Goal: Task Accomplishment & Management: Complete application form

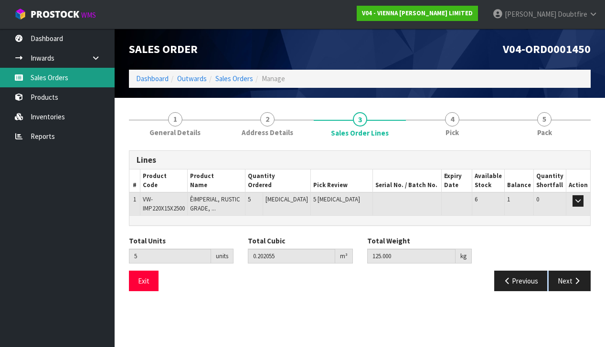
click at [59, 79] on link "Sales Orders" at bounding box center [57, 78] width 115 height 20
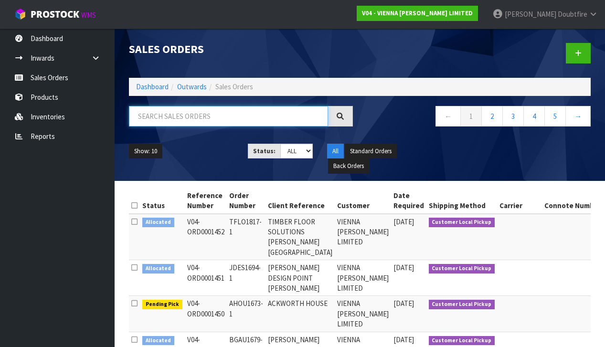
click at [153, 120] on input "text" at bounding box center [228, 116] width 199 height 21
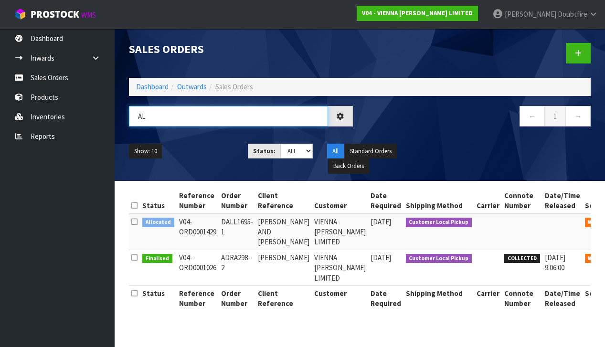
type input "A"
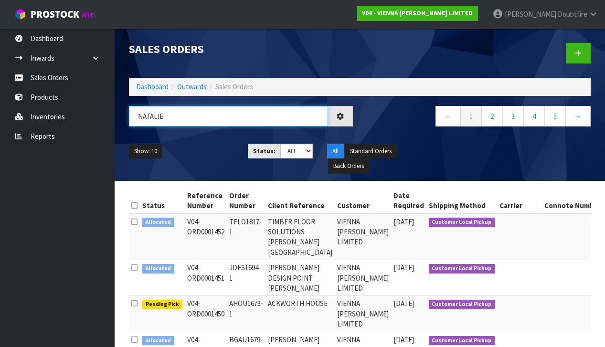
type input "[PERSON_NAME]"
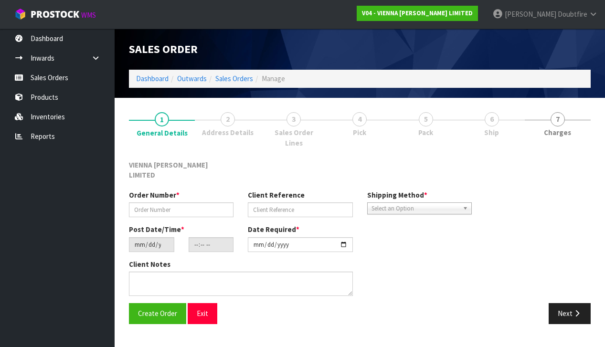
type input "NMCC1348-1"
type input "[PERSON_NAME]"
type input "[DATE]"
type input "09:34:00.000"
type input "[DATE]"
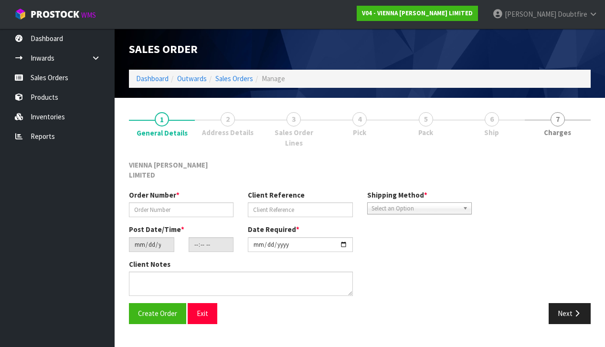
type textarea "[PERSON_NAME]"
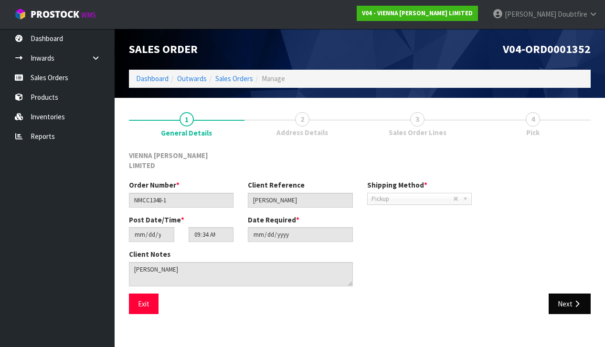
click at [569, 293] on button "Next" at bounding box center [569, 303] width 42 height 21
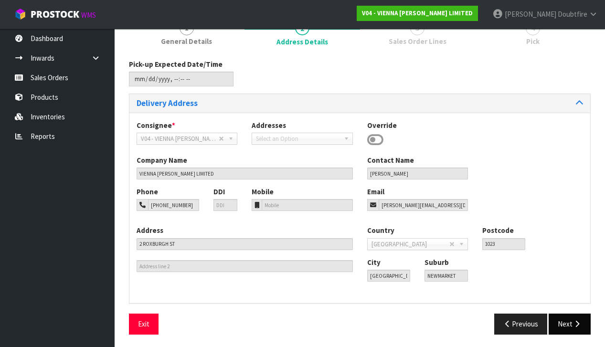
scroll to position [90, 0]
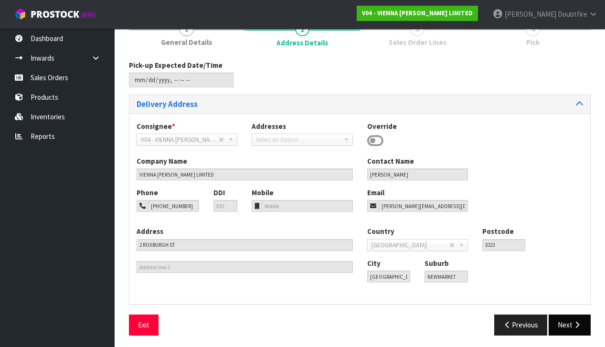
click at [556, 322] on button "Next" at bounding box center [569, 324] width 42 height 21
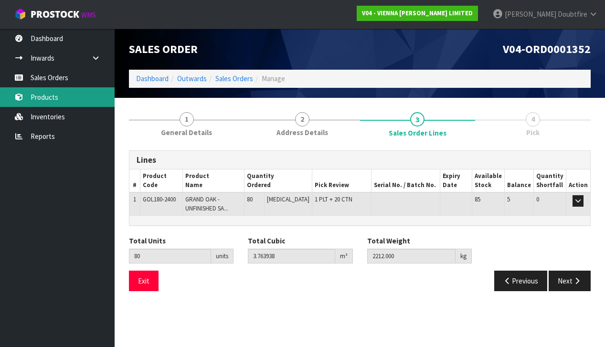
click at [57, 98] on link "Products" at bounding box center [57, 97] width 115 height 20
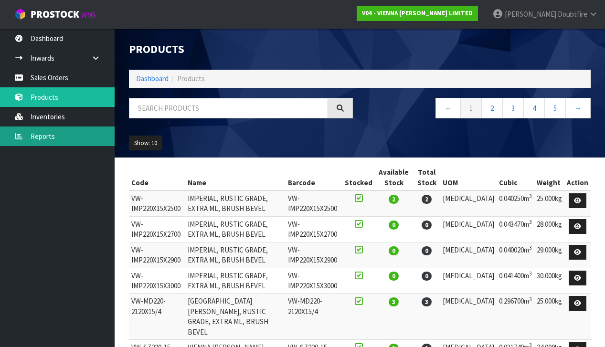
click at [45, 136] on link "Reports" at bounding box center [57, 136] width 115 height 20
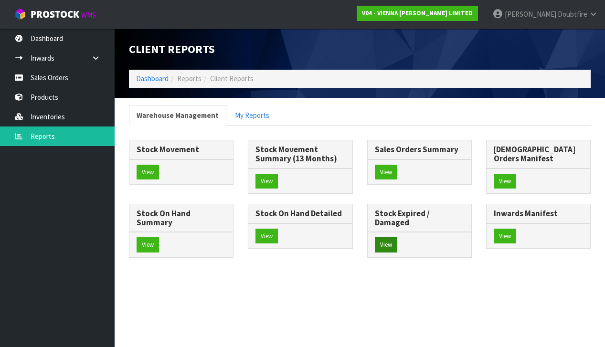
click at [375, 252] on button "View" at bounding box center [386, 244] width 22 height 15
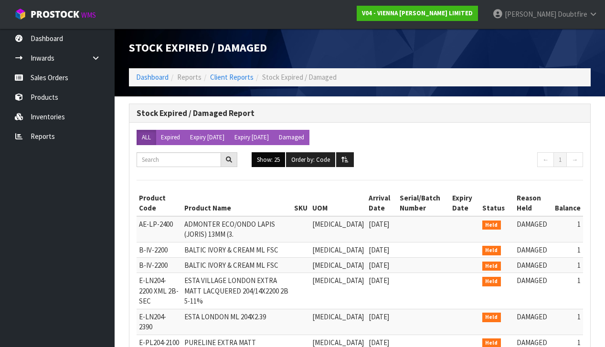
scroll to position [1, 0]
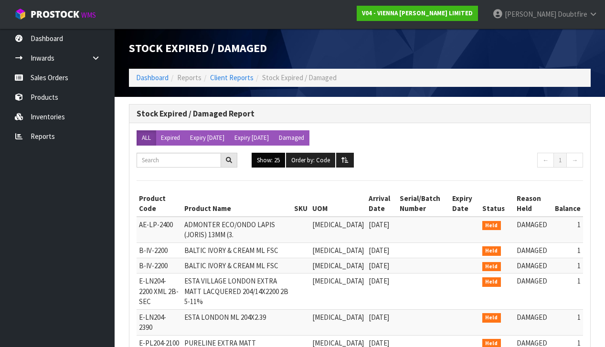
click at [273, 162] on button "Show: 25" at bounding box center [267, 160] width 33 height 15
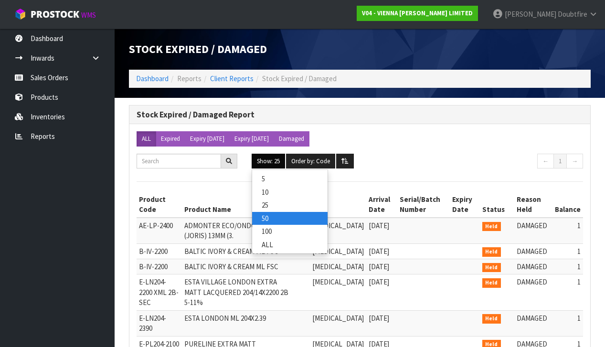
click at [263, 213] on link "50" at bounding box center [289, 218] width 75 height 13
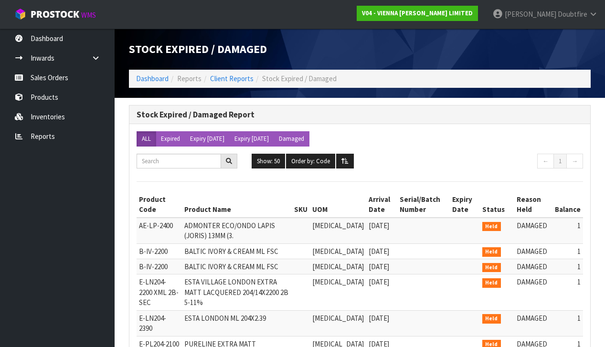
scroll to position [0, 0]
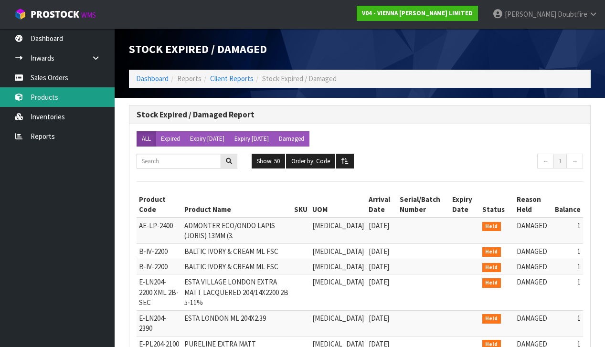
click at [43, 98] on link "Products" at bounding box center [57, 97] width 115 height 20
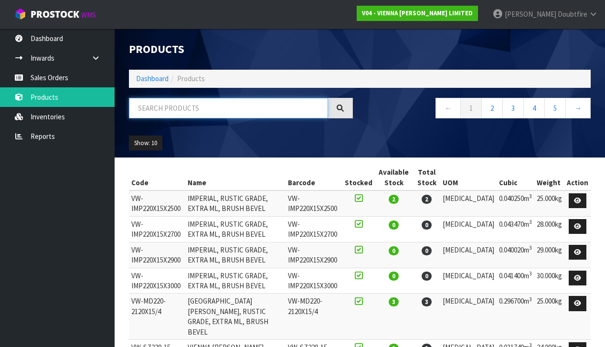
click at [146, 108] on input "text" at bounding box center [228, 108] width 199 height 21
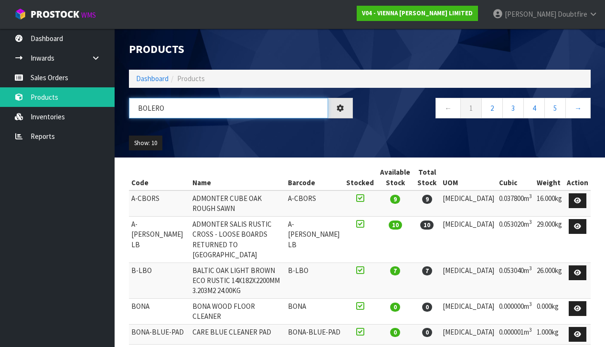
type input "BOLERO"
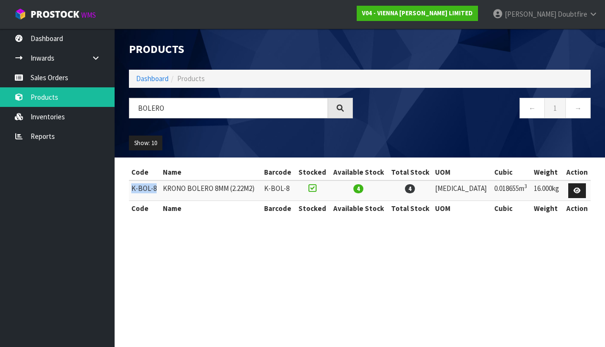
drag, startPoint x: 131, startPoint y: 187, endPoint x: 151, endPoint y: 188, distance: 20.6
click at [155, 188] on td "K-BOL-8" at bounding box center [144, 190] width 31 height 21
copy td "K-BOL-8"
click at [206, 248] on section "Products Import Products Drop file here to import csv template Dashboard Produc…" at bounding box center [302, 173] width 605 height 347
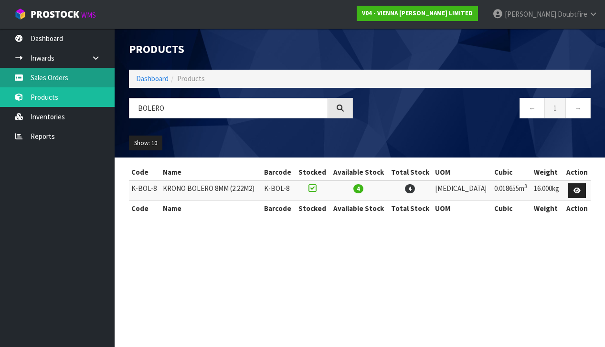
click at [40, 83] on link "Sales Orders" at bounding box center [57, 78] width 115 height 20
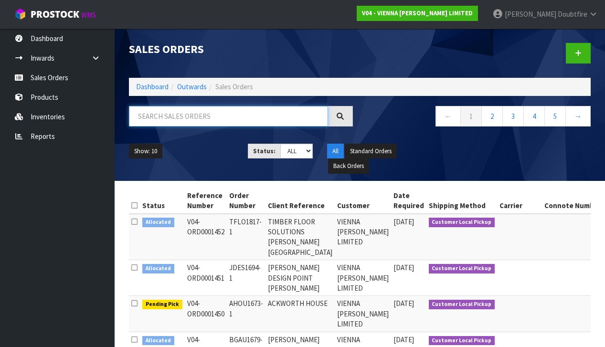
click at [144, 125] on input "text" at bounding box center [228, 116] width 199 height 21
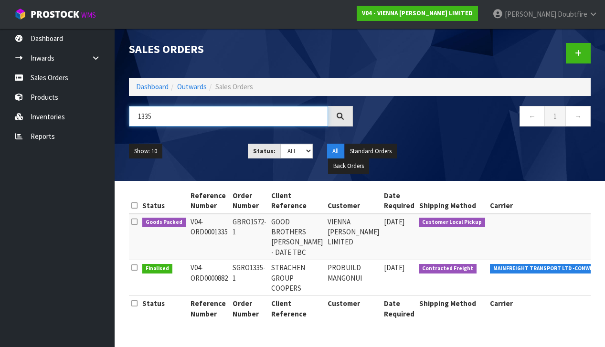
type input "1335"
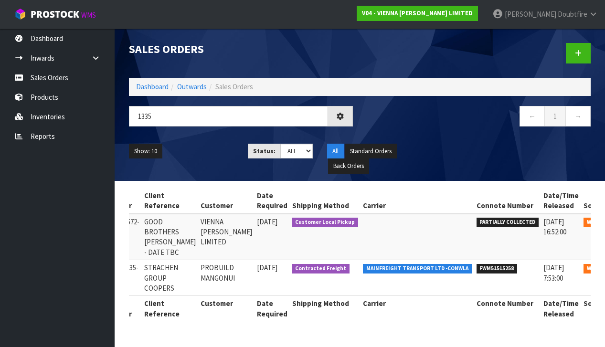
scroll to position [0, 0]
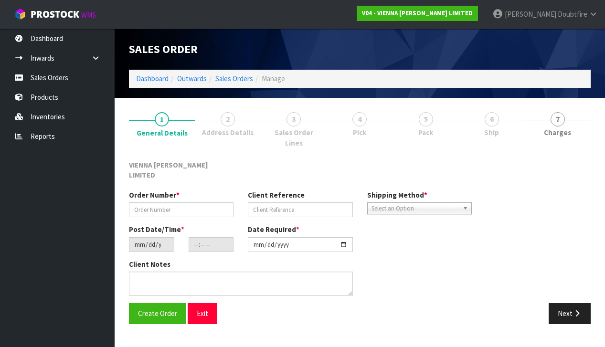
type input "GBRO1572-1"
type input "GOOD BROTHERS [PERSON_NAME] - DATE TBC"
type input "[DATE]"
type input "16:04:00.000"
type input "[DATE]"
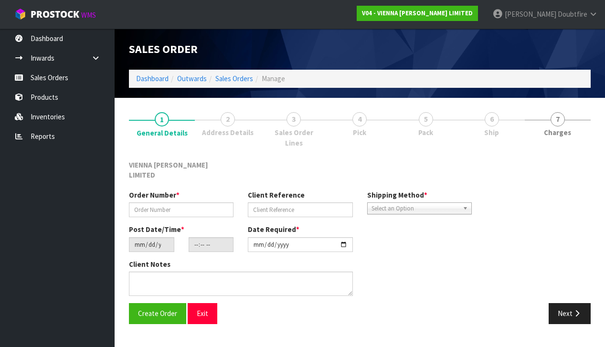
type textarea "GOOD BROTHERS [PERSON_NAME]"
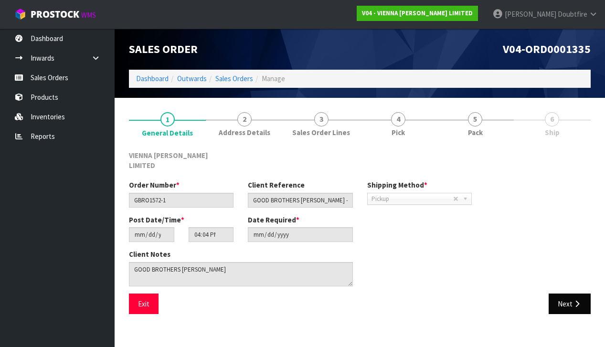
click at [562, 293] on button "Next" at bounding box center [569, 303] width 42 height 21
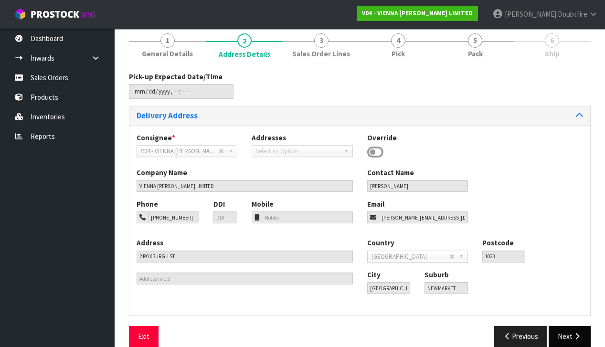
click at [565, 334] on button "Next" at bounding box center [569, 336] width 42 height 21
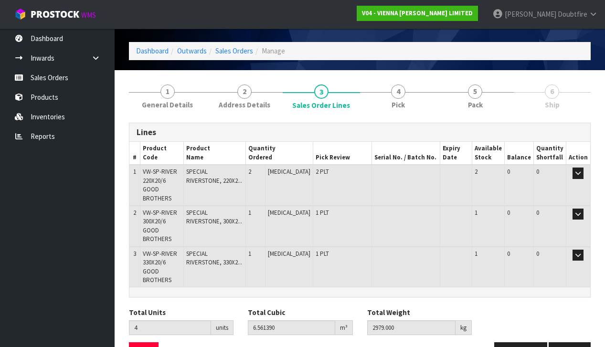
scroll to position [27, 0]
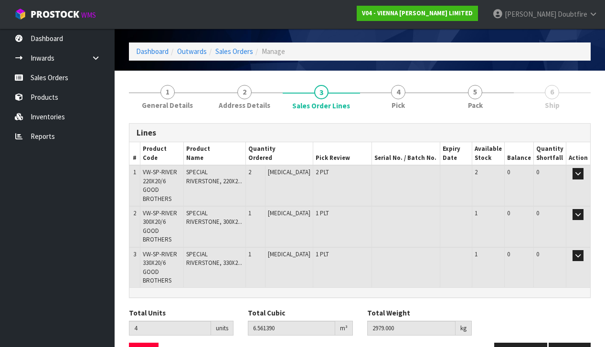
click at [156, 179] on span "VW-SP-RIVER 220X20/6 GOOD BROTHERS" at bounding box center [160, 185] width 34 height 34
drag, startPoint x: 143, startPoint y: 170, endPoint x: 183, endPoint y: 176, distance: 40.5
click at [183, 176] on td "VW-SP-RIVER 220X20/6 GOOD BROTHERS" at bounding box center [161, 185] width 43 height 41
drag, startPoint x: 144, startPoint y: 170, endPoint x: 168, endPoint y: 180, distance: 26.1
click at [183, 188] on td "VW-SP-RIVER 220X20/6 GOOD BROTHERS" at bounding box center [161, 185] width 43 height 41
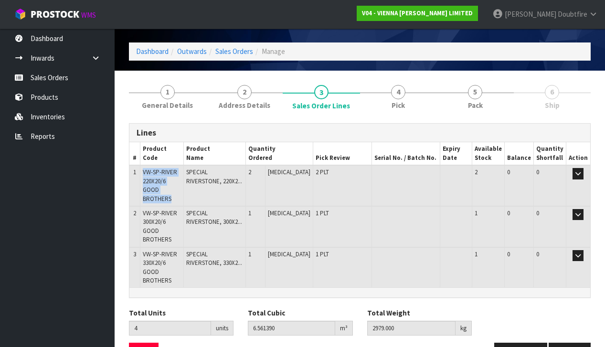
copy span "VW-SP-RIVER 220X20/6 GOOD BROTHERS"
click at [207, 343] on div "Save Exit" at bounding box center [241, 353] width 238 height 21
click at [518, 343] on button "Previous" at bounding box center [520, 353] width 53 height 21
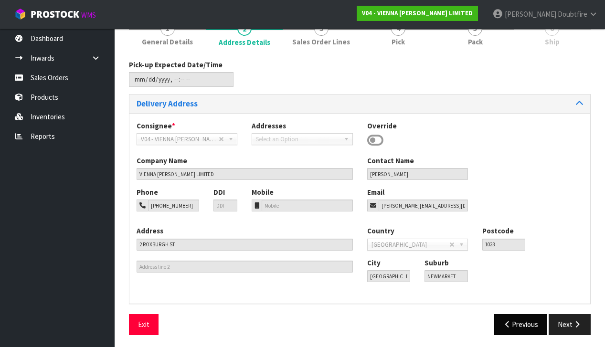
scroll to position [90, 0]
click at [520, 325] on button "Previous" at bounding box center [520, 324] width 53 height 21
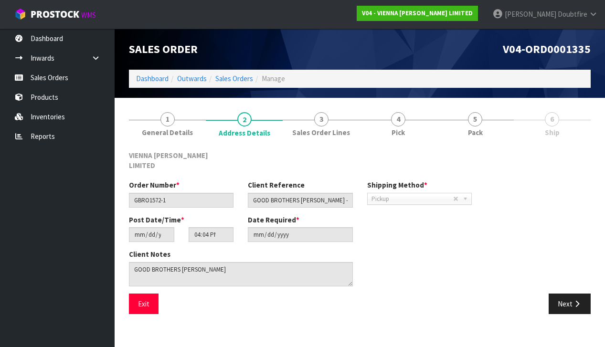
scroll to position [0, 0]
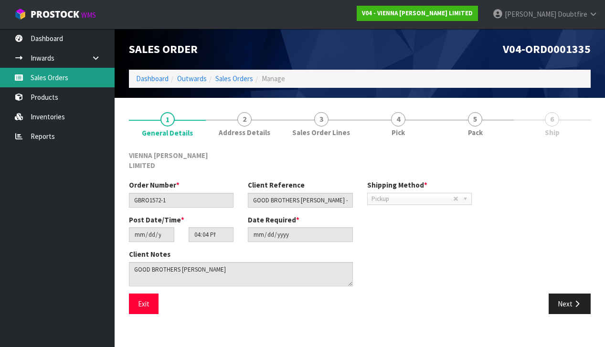
click at [56, 83] on link "Sales Orders" at bounding box center [57, 78] width 115 height 20
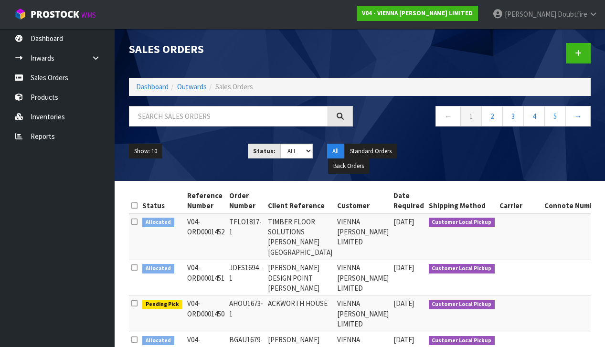
click at [160, 126] on div at bounding box center [241, 120] width 238 height 28
click at [165, 117] on input "text" at bounding box center [228, 116] width 199 height 21
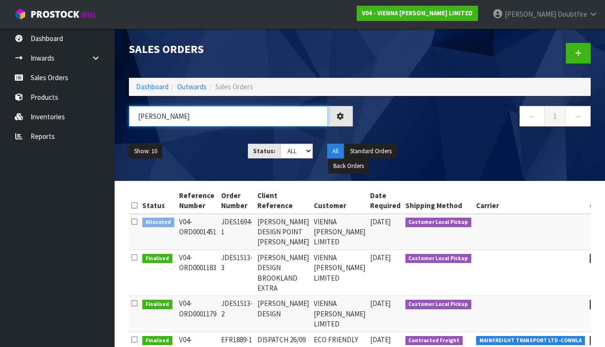
type input "[PERSON_NAME]"
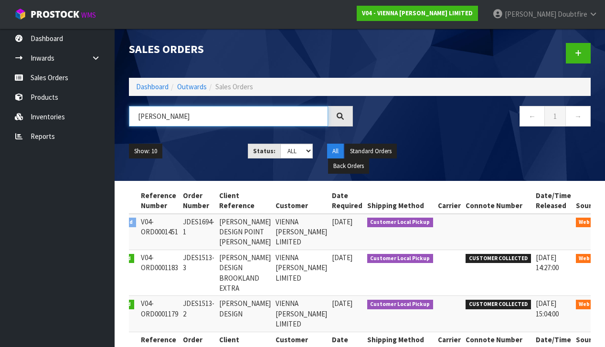
scroll to position [0, 37]
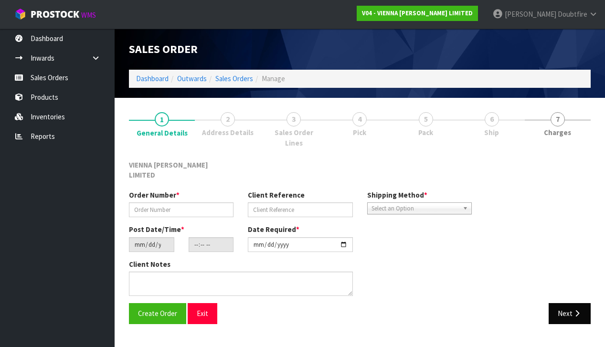
scroll to position [0, 0]
type input "JDES1694-1"
type input "[PERSON_NAME] DESIGN POINT [PERSON_NAME]"
type input "[DATE]"
type input "11:13:00.000"
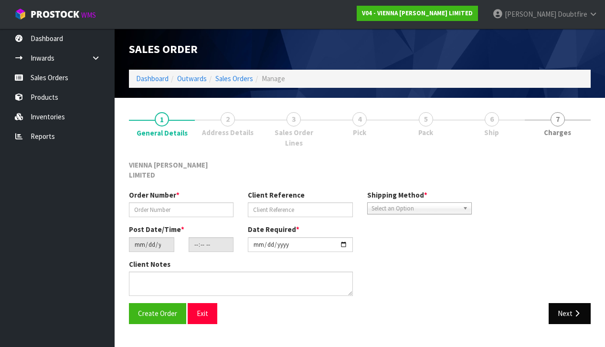
type input "[DATE]"
type textarea "[PERSON_NAME] DESIGN POINT [PERSON_NAME]"
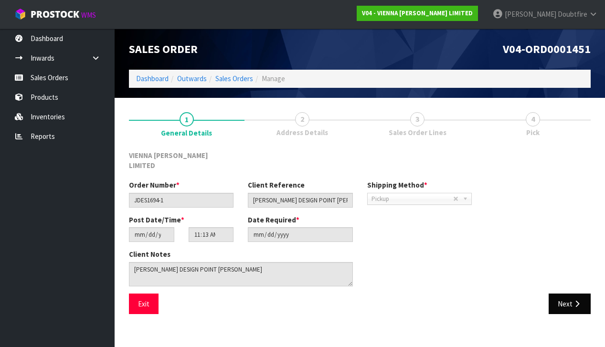
click at [566, 293] on button "Next" at bounding box center [569, 303] width 42 height 21
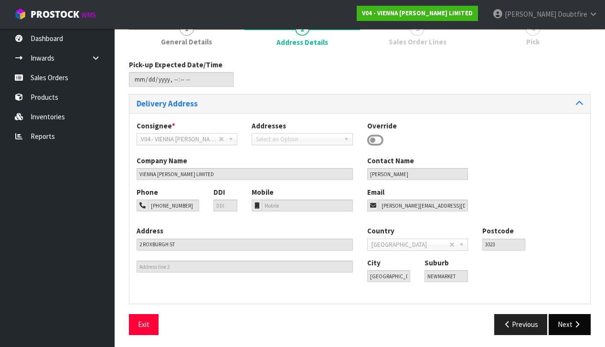
scroll to position [90, 0]
click at [564, 327] on button "Next" at bounding box center [569, 324] width 42 height 21
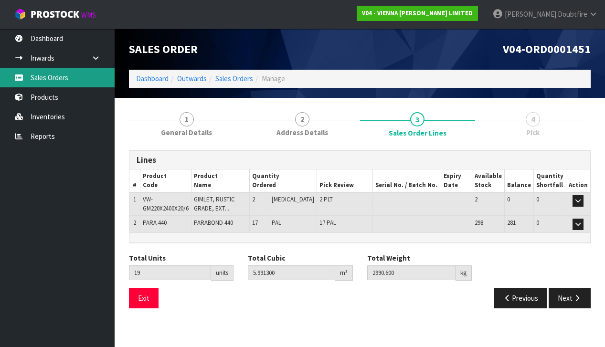
click at [55, 77] on link "Sales Orders" at bounding box center [57, 78] width 115 height 20
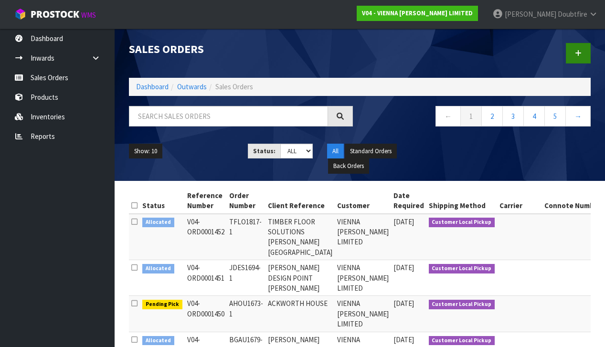
click at [577, 53] on icon at bounding box center [578, 53] width 7 height 7
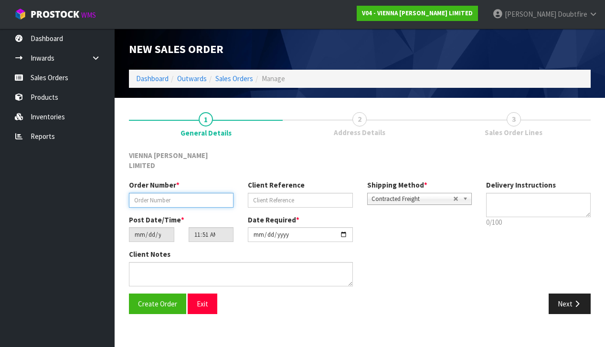
paste input "JHAR1205-4"
type input "JHAR1205-4"
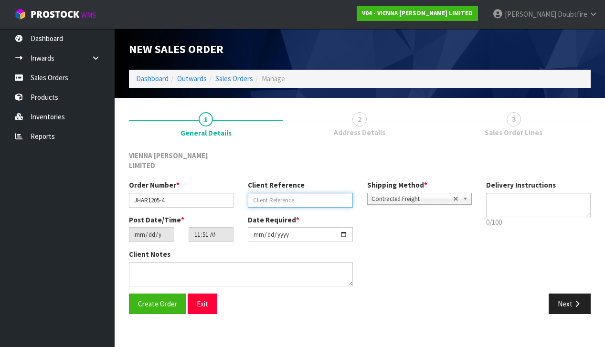
click at [256, 193] on input "text" at bounding box center [300, 200] width 105 height 15
type input "JUST HARDWOOD FLOORS"
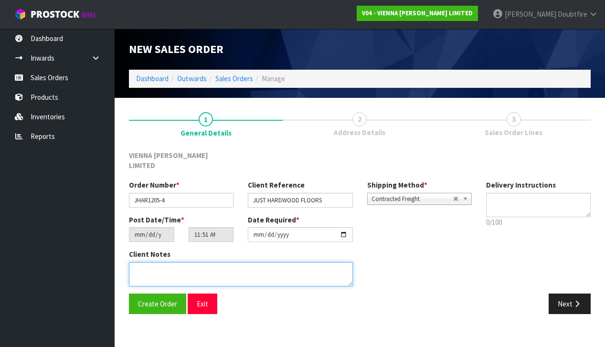
click at [182, 262] on textarea at bounding box center [241, 274] width 224 height 24
type textarea "JUST HARDWOOD FLOORS"
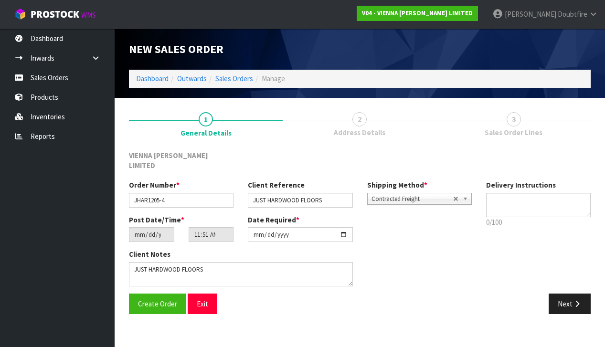
click at [414, 193] on span "Contracted Freight" at bounding box center [412, 198] width 82 height 11
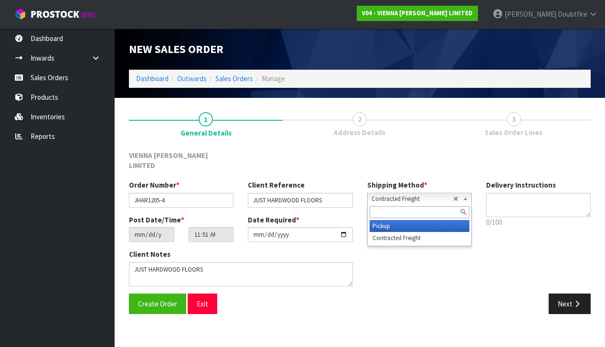
click at [393, 220] on li "Pickup" at bounding box center [419, 226] width 100 height 12
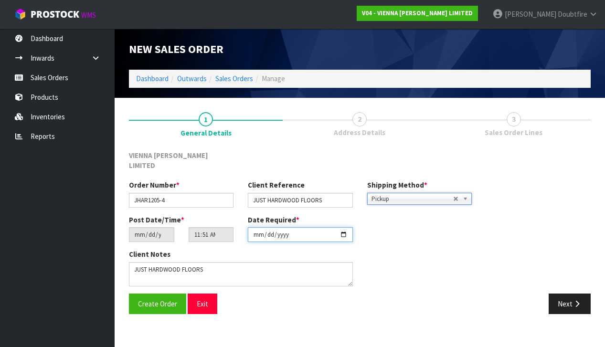
click at [257, 231] on input "[DATE]" at bounding box center [300, 234] width 105 height 15
type input "[DATE]"
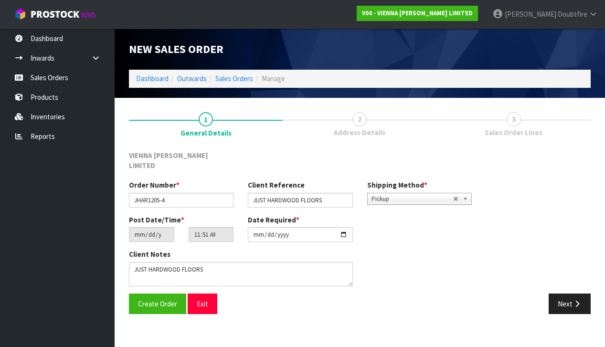
drag, startPoint x: 158, startPoint y: 339, endPoint x: 157, endPoint y: 330, distance: 9.7
click at [158, 337] on section "New Sales Order Dashboard Outwards Sales Orders Manage New Sales Order Dashboar…" at bounding box center [302, 173] width 605 height 347
drag, startPoint x: 152, startPoint y: 299, endPoint x: 152, endPoint y: 294, distance: 4.8
click at [152, 298] on button "Create Order" at bounding box center [157, 303] width 57 height 21
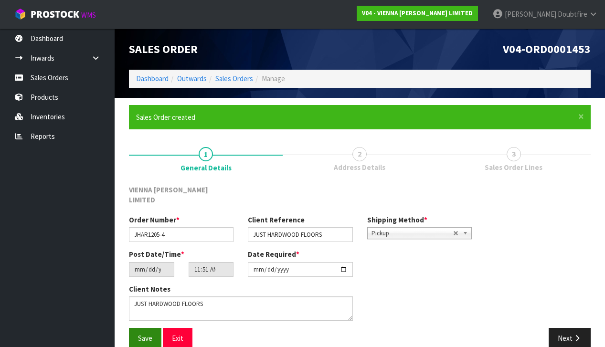
click at [144, 334] on span "Save" at bounding box center [145, 338] width 14 height 9
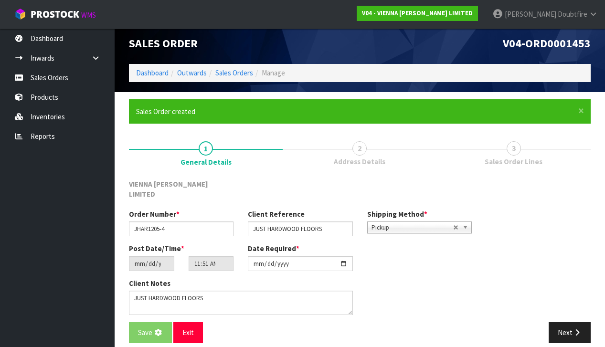
scroll to position [5, 0]
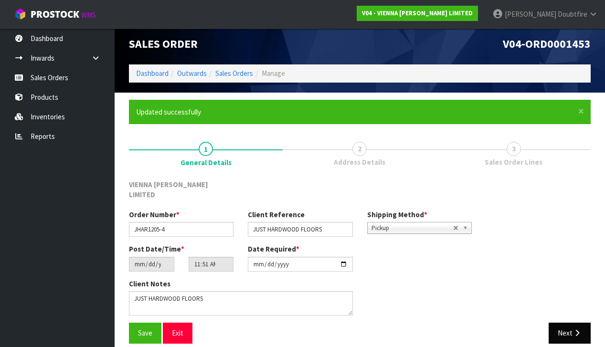
click at [571, 326] on button "Next" at bounding box center [569, 333] width 42 height 21
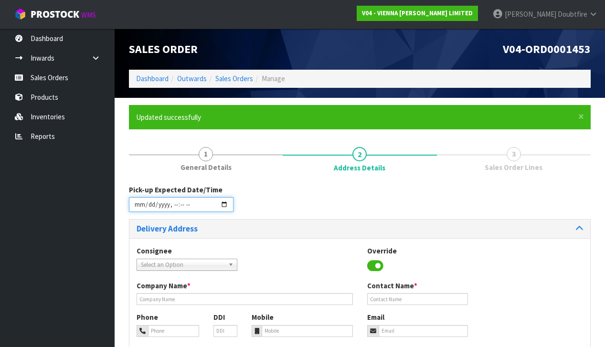
click at [141, 212] on input "datetime-local" at bounding box center [181, 204] width 105 height 15
type input "[DATE]T11:52"
click at [262, 244] on div "Consignee 000001.BAY MECHANICS - BAY MECHANICS 000001A - BRAKE & TRANSMISSION N…" at bounding box center [359, 333] width 460 height 191
click at [277, 195] on div "Pick-up Expected Date/Time" at bounding box center [360, 202] width 476 height 34
click at [164, 261] on span "Select an Option" at bounding box center [183, 264] width 84 height 11
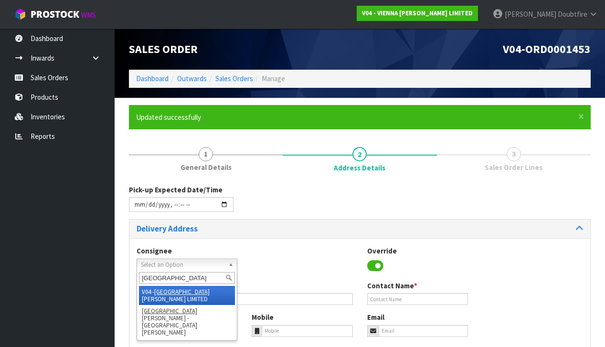
type input "[GEOGRAPHIC_DATA]"
click at [198, 289] on li "V04 - VIENNA [PERSON_NAME] LIMITED" at bounding box center [187, 295] width 96 height 19
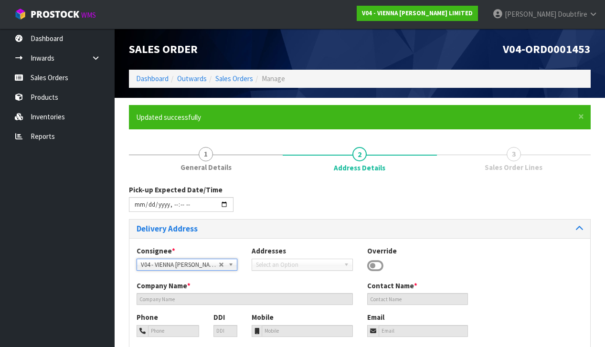
type input "VIENNA [PERSON_NAME] LIMITED"
type input "[PERSON_NAME]"
type input "[PHONE_NUMBER]"
type input "[PERSON_NAME][EMAIL_ADDRESS][DOMAIN_NAME]"
type input "2 ROXBURGH ST"
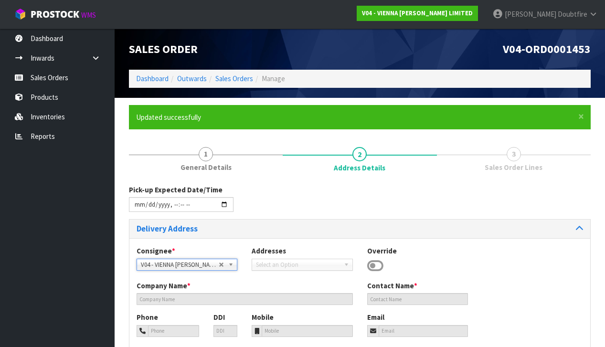
type input "1023"
type input "[GEOGRAPHIC_DATA]"
type input "NEWMARKET"
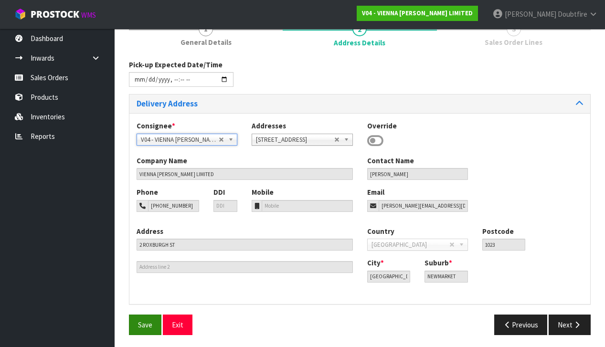
scroll to position [125, 0]
click at [148, 315] on button "Save" at bounding box center [145, 325] width 32 height 21
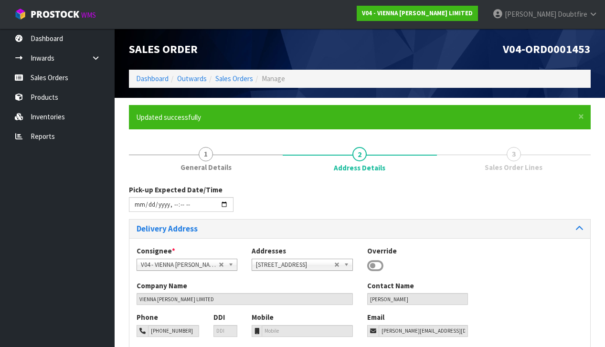
type input "[DATE]T11:52"
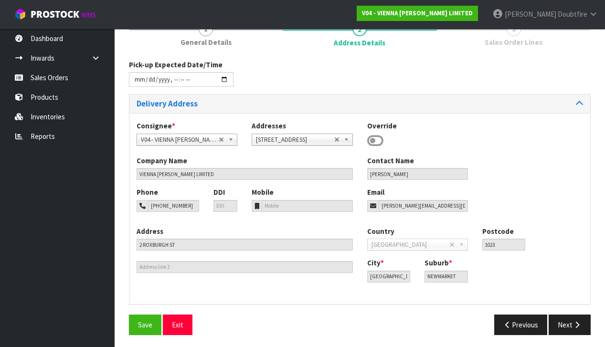
scroll to position [125, 0]
click at [145, 323] on span "Save" at bounding box center [145, 325] width 14 height 9
click at [575, 324] on icon "button" at bounding box center [576, 325] width 9 height 7
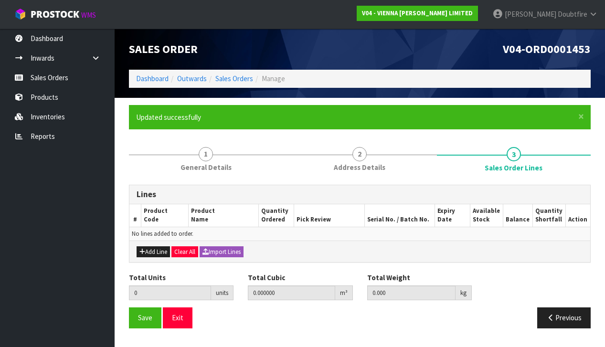
scroll to position [0, 0]
click at [153, 250] on button "Add Line" at bounding box center [152, 251] width 33 height 11
type input "0"
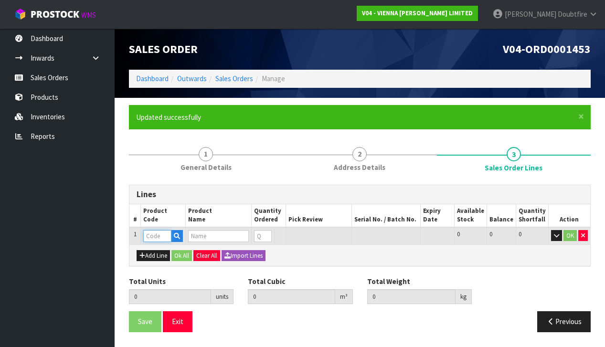
click at [150, 233] on input "text" at bounding box center [157, 236] width 28 height 12
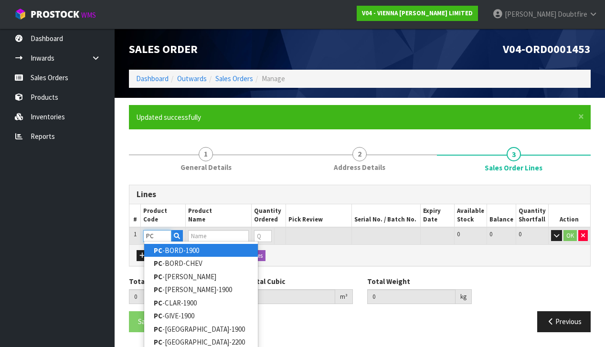
type input "PC"
click at [178, 248] on link "PC -BORD-1900" at bounding box center [201, 250] width 114 height 13
type input "PC-BORD-1900"
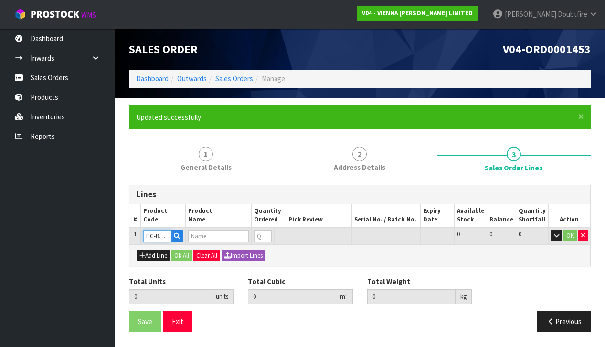
type input "0.000000"
type input "0.000"
type input "PETIT CHATEAU BORDEAUX 1900X190X15/4 (2.166M2)"
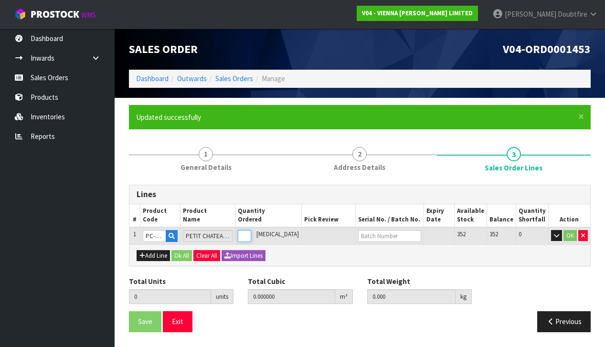
type input "1"
type input "0.0384"
type input "22"
click at [251, 232] on input "1" at bounding box center [244, 236] width 13 height 12
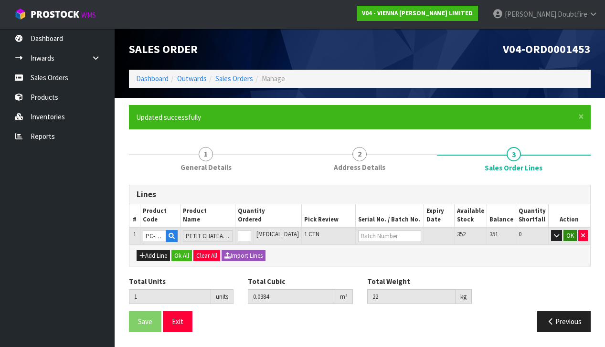
click at [571, 233] on button "OK" at bounding box center [569, 235] width 13 height 11
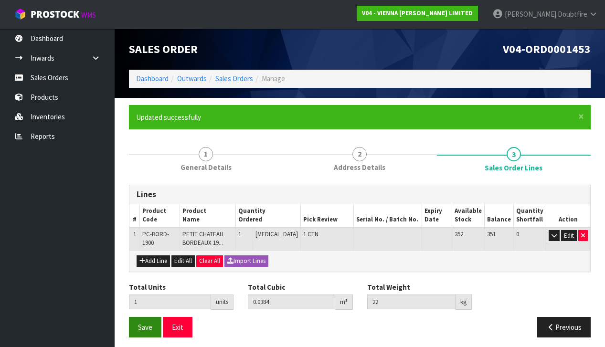
click at [145, 327] on span "Save" at bounding box center [145, 327] width 14 height 9
click at [144, 328] on span "Save" at bounding box center [145, 327] width 14 height 9
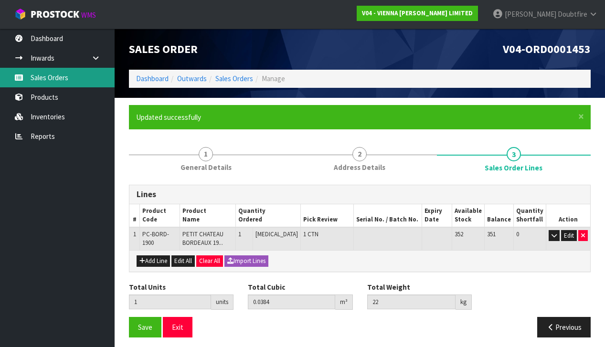
click at [44, 79] on link "Sales Orders" at bounding box center [57, 78] width 115 height 20
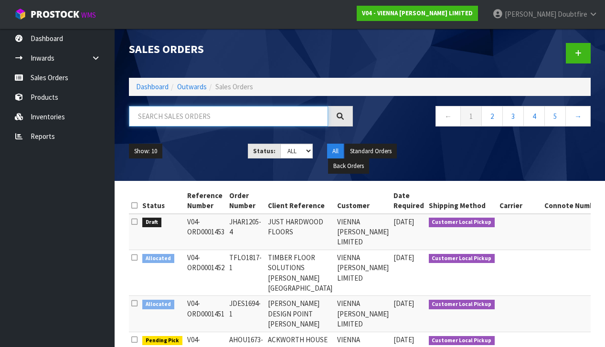
click at [163, 115] on input "text" at bounding box center [228, 116] width 199 height 21
type input "[PERSON_NAME]"
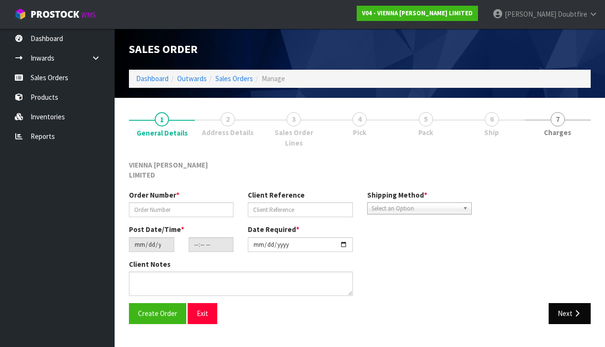
type input "NMCC1348-1"
type input "[PERSON_NAME]"
type input "[DATE]"
type input "09:34:00.000"
type input "[DATE]"
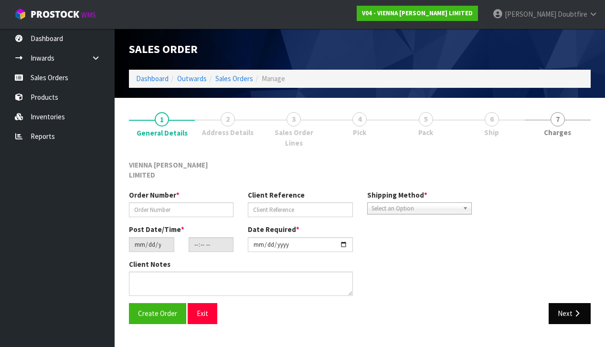
type textarea "[PERSON_NAME]"
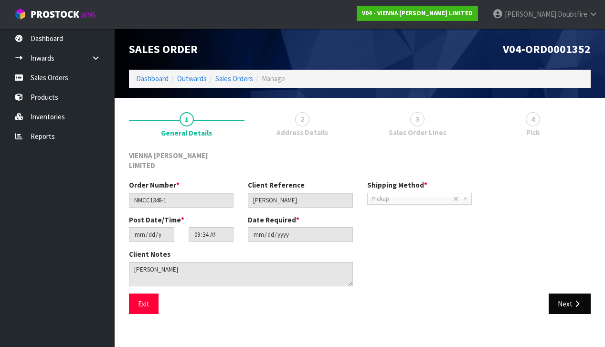
click at [564, 293] on button "Next" at bounding box center [569, 303] width 42 height 21
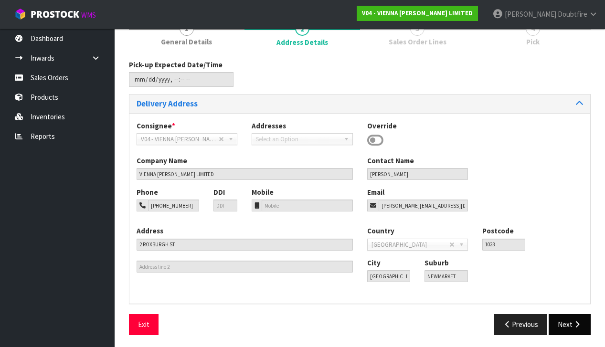
scroll to position [90, 0]
click at [567, 319] on button "Next" at bounding box center [569, 324] width 42 height 21
